Goal: Task Accomplishment & Management: Use online tool/utility

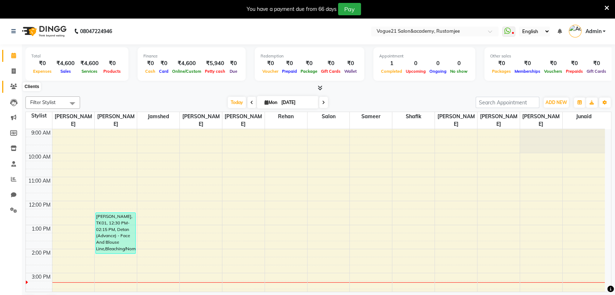
click at [13, 86] on icon at bounding box center [13, 86] width 7 height 5
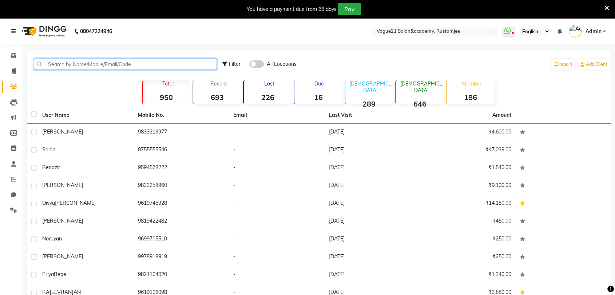
click at [99, 63] on input "text" at bounding box center [125, 64] width 183 height 11
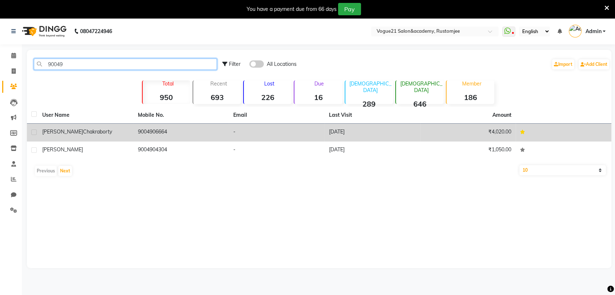
type input "90049"
click at [65, 126] on td "[PERSON_NAME]" at bounding box center [86, 133] width 96 height 18
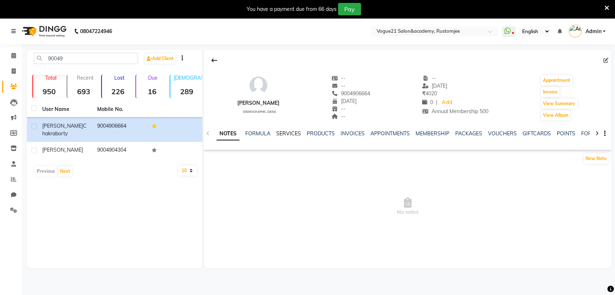
click at [291, 133] on link "SERVICES" at bounding box center [288, 133] width 25 height 7
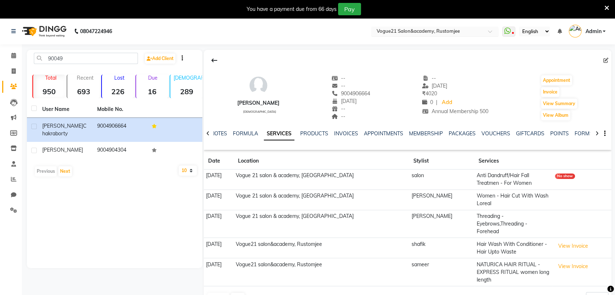
click at [423, 32] on input "text" at bounding box center [428, 31] width 106 height 7
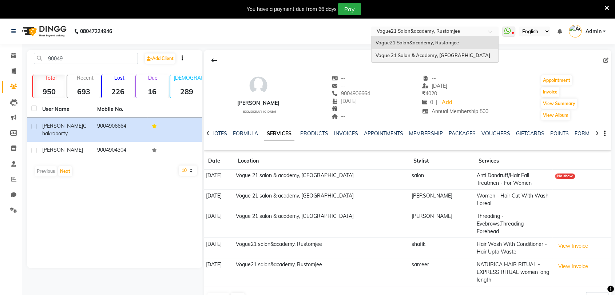
click at [423, 53] on span "Vogue 21 Salon & Academy, [GEOGRAPHIC_DATA]" at bounding box center [432, 55] width 115 height 6
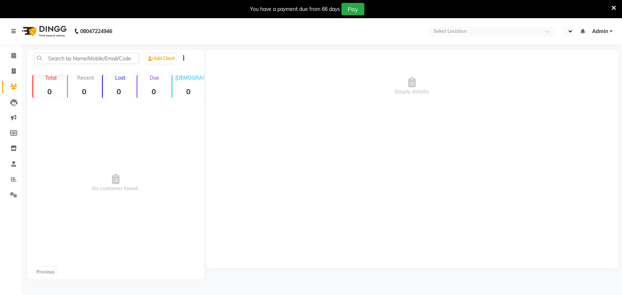
select select "en"
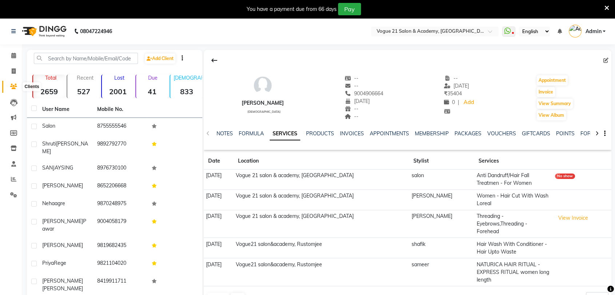
click at [12, 88] on icon at bounding box center [13, 86] width 7 height 5
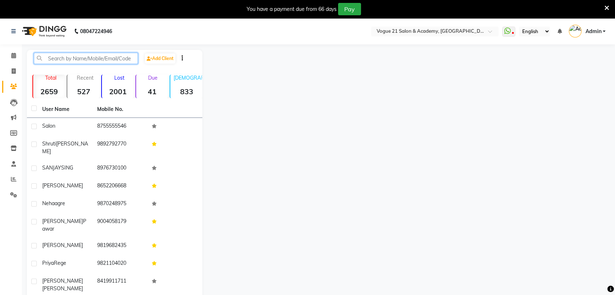
click at [71, 55] on input "text" at bounding box center [86, 58] width 104 height 11
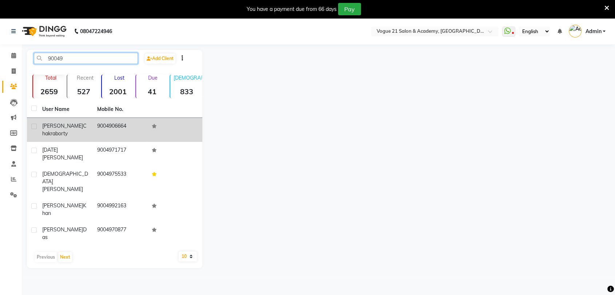
type input "90049"
click at [42, 126] on span "[PERSON_NAME]" at bounding box center [62, 126] width 41 height 7
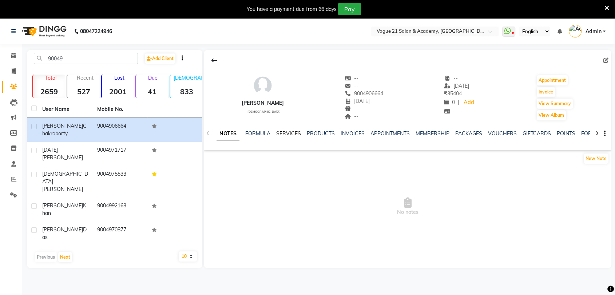
click at [289, 135] on link "SERVICES" at bounding box center [288, 133] width 25 height 7
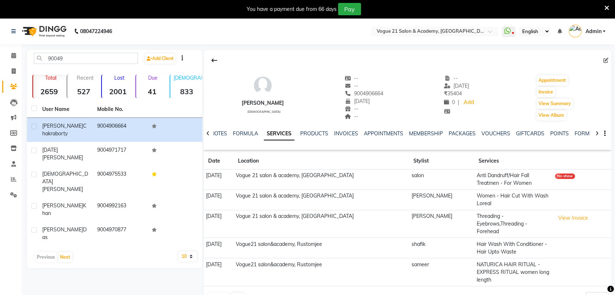
click at [608, 5] on icon at bounding box center [607, 8] width 5 height 7
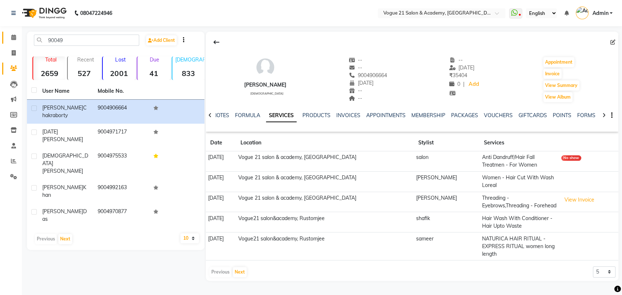
click at [12, 33] on link "Calendar" at bounding box center [10, 38] width 17 height 12
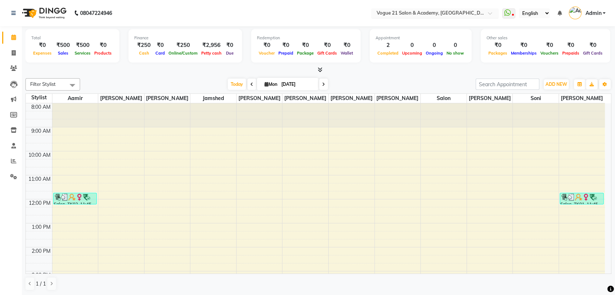
click at [402, 12] on input "text" at bounding box center [428, 13] width 106 height 7
click at [402, 38] on span "Vogue 21 Salon & Academy, [GEOGRAPHIC_DATA]" at bounding box center [432, 37] width 115 height 6
click at [14, 55] on icon at bounding box center [14, 52] width 4 height 5
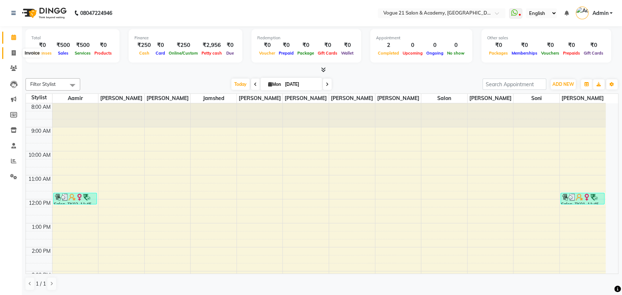
select select "4433"
select select "service"
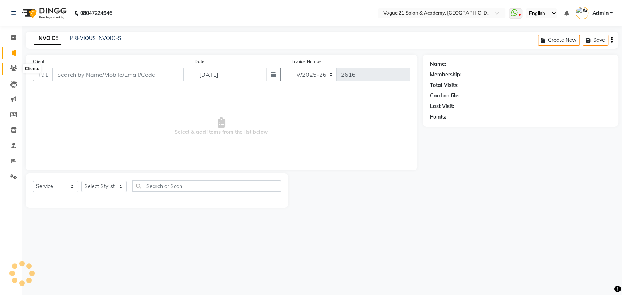
drag, startPoint x: 75, startPoint y: 68, endPoint x: 16, endPoint y: 67, distance: 59.4
click at [16, 67] on app-home "08047224946 Select Location × Vogue 21 Salon & Academy, Thane WhatsApp Status ✕…" at bounding box center [311, 109] width 622 height 219
click at [16, 68] on icon at bounding box center [13, 68] width 7 height 5
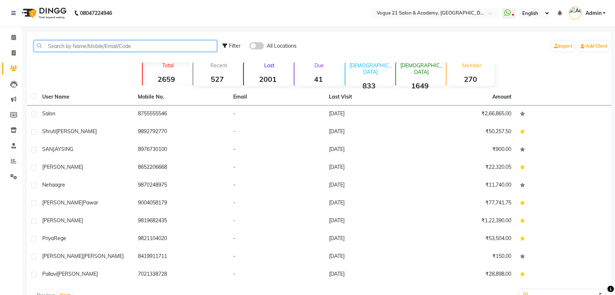
click at [58, 50] on input "text" at bounding box center [125, 45] width 183 height 11
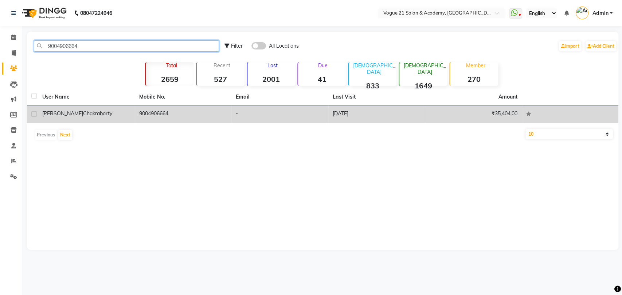
type input "9004906664"
click at [48, 116] on span "[PERSON_NAME]" at bounding box center [62, 113] width 41 height 7
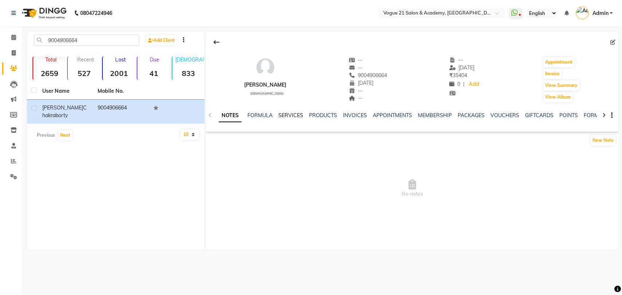
click at [290, 115] on link "SERVICES" at bounding box center [290, 115] width 25 height 7
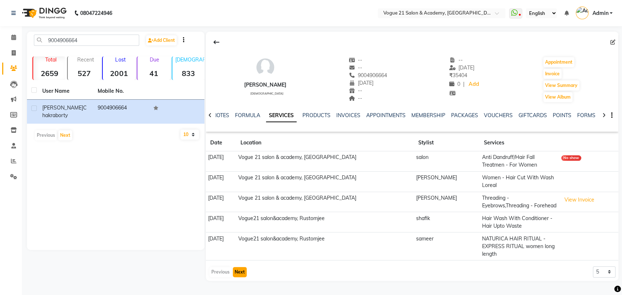
click at [241, 273] on button "Next" at bounding box center [240, 272] width 14 height 10
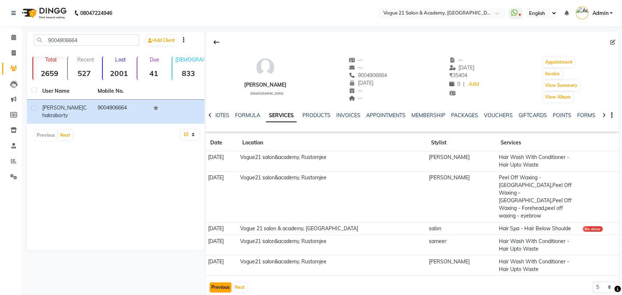
click at [212, 283] on button "Previous" at bounding box center [220, 288] width 22 height 10
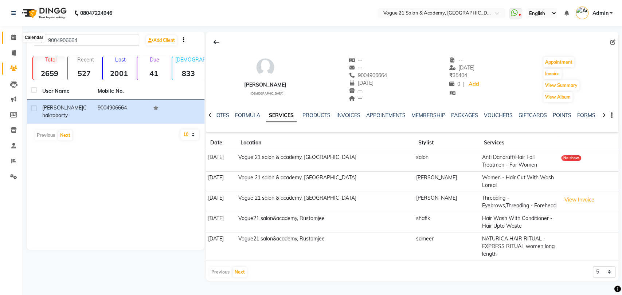
click at [14, 37] on icon at bounding box center [13, 37] width 5 height 5
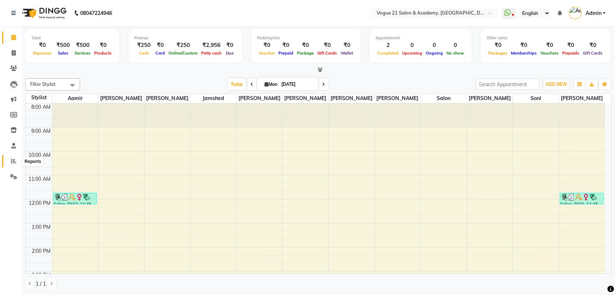
click at [11, 161] on icon at bounding box center [13, 160] width 5 height 5
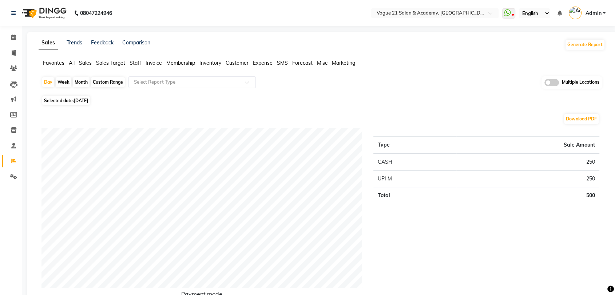
click at [139, 61] on span "Staff" at bounding box center [136, 63] width 12 height 7
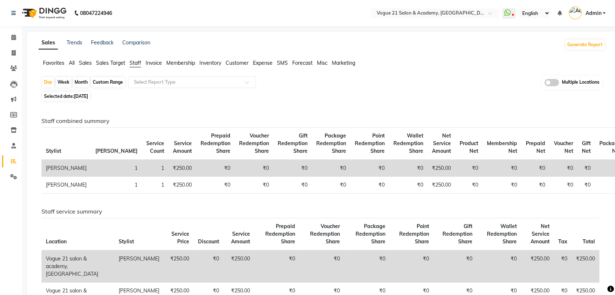
click at [84, 81] on div "Month" at bounding box center [81, 82] width 17 height 10
select select "9"
select select "2025"
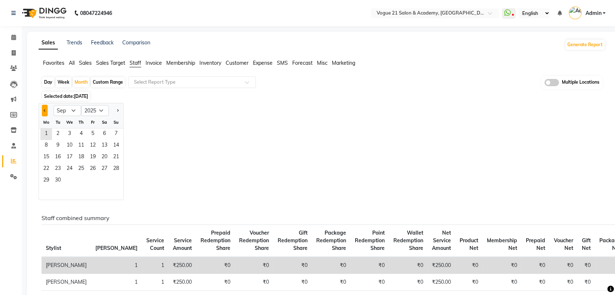
click at [46, 111] on button "Previous month" at bounding box center [45, 111] width 6 height 12
select select "8"
click at [93, 137] on span "1" at bounding box center [93, 135] width 12 height 12
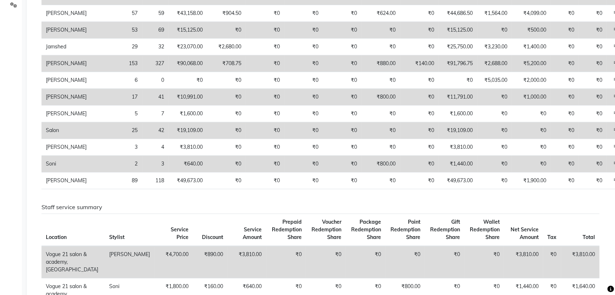
scroll to position [175, 0]
